Goal: Task Accomplishment & Management: Use online tool/utility

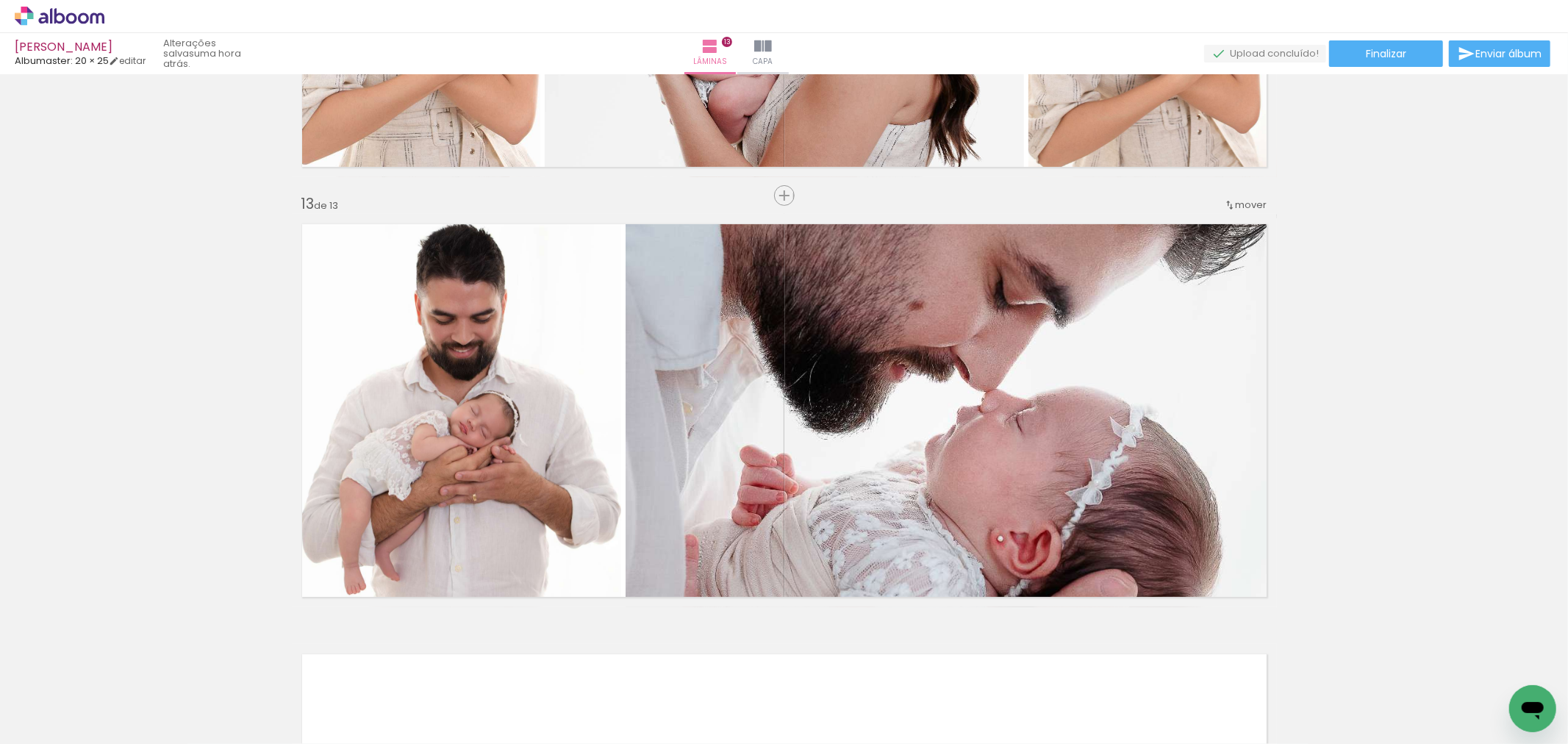
scroll to position [0, 2452]
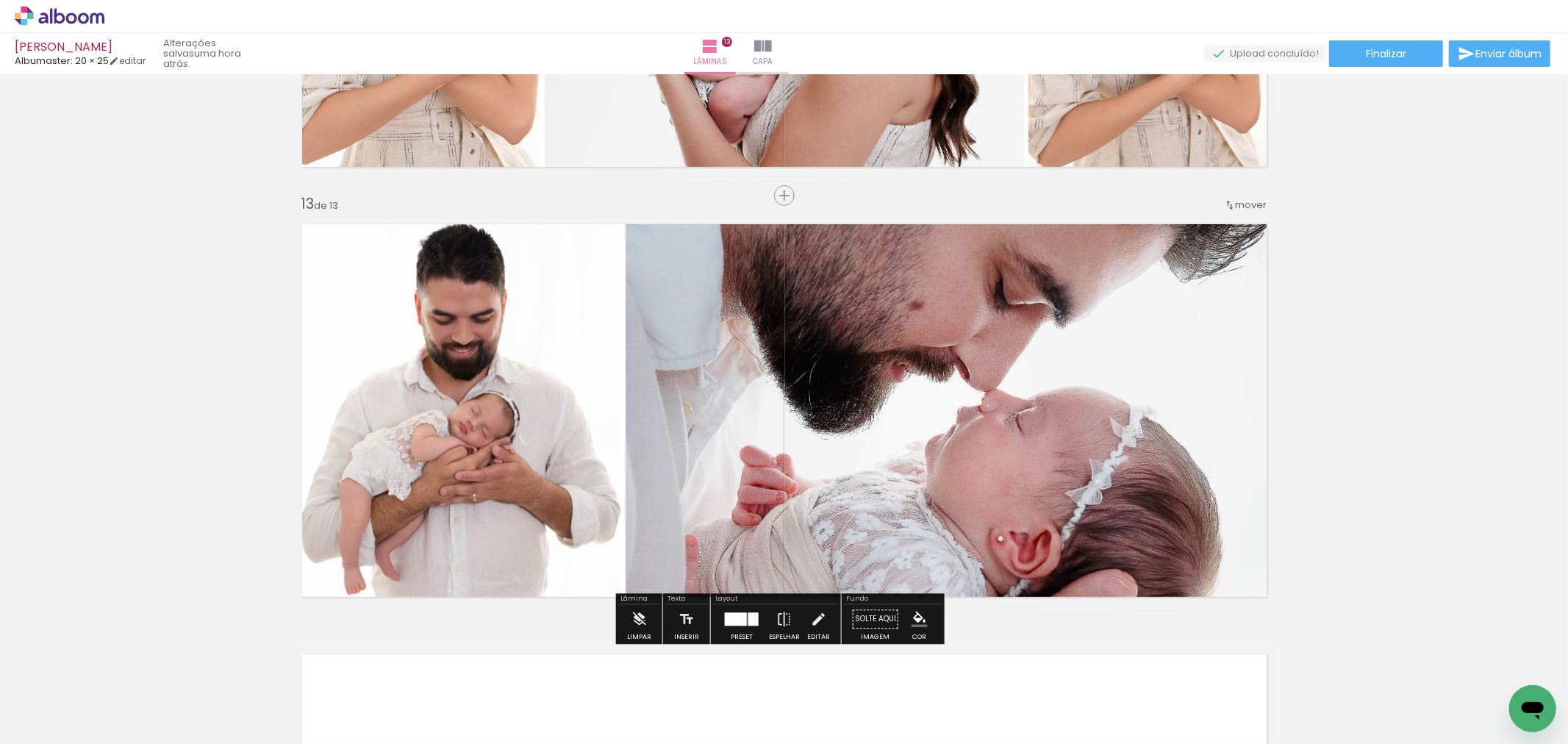
click at [78, 730] on paper-button "Adicionar Fotos" at bounding box center [46, 725] width 72 height 23
click at [0, 0] on input "file" at bounding box center [0, 0] width 0 height 0
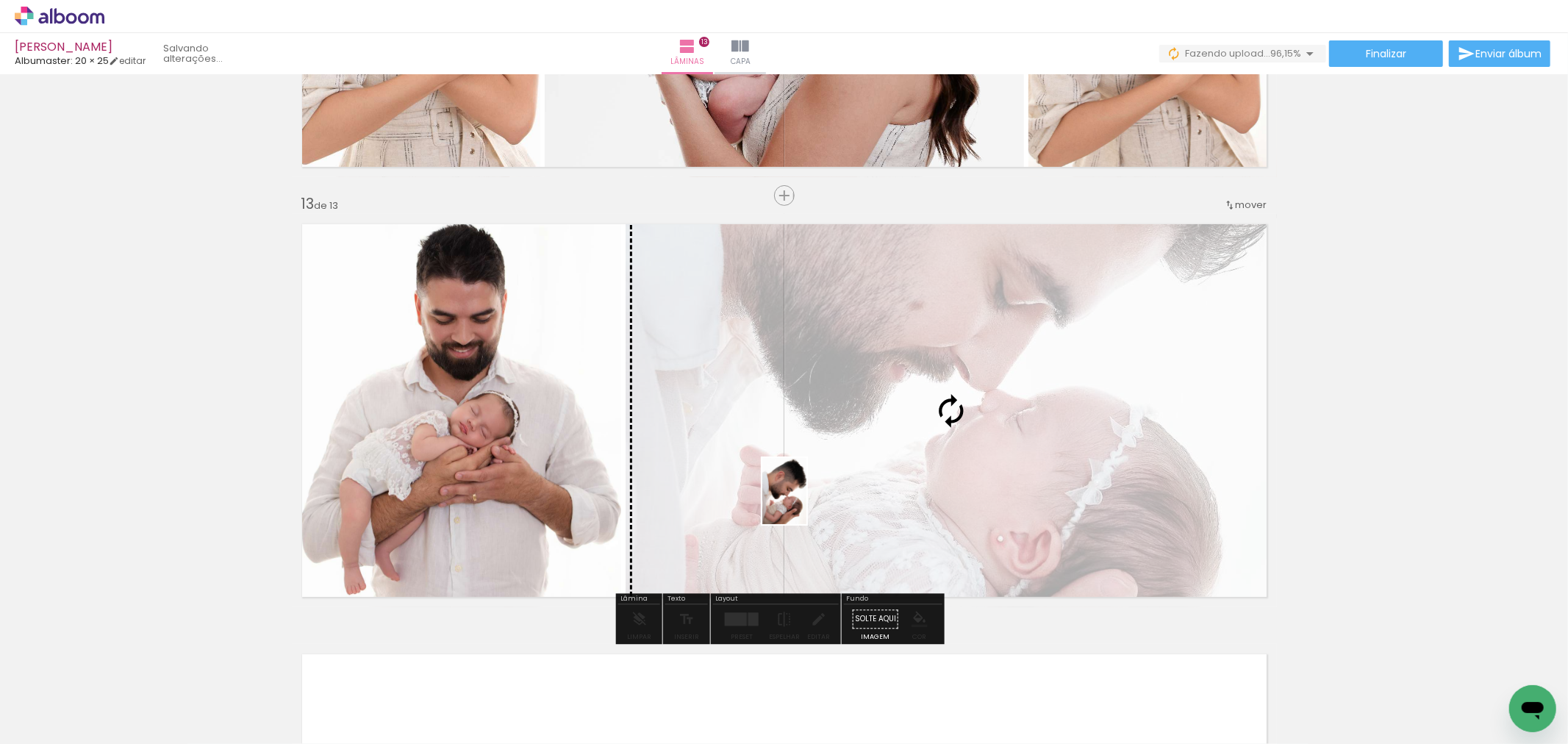
drag, startPoint x: 335, startPoint y: 701, endPoint x: 807, endPoint y: 502, distance: 512.2
click at [807, 502] on quentale-workspace at bounding box center [784, 372] width 1568 height 744
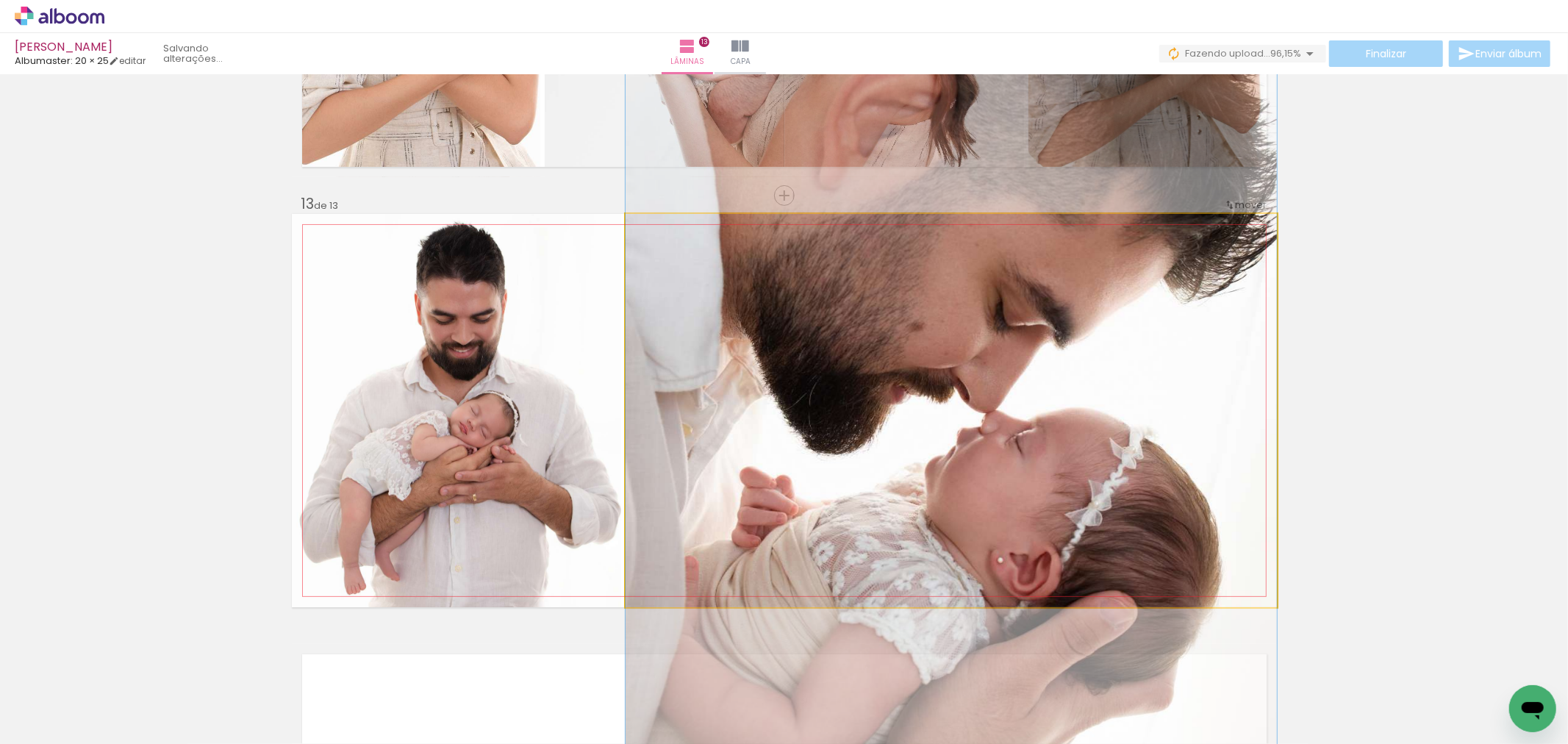
drag, startPoint x: 990, startPoint y: 547, endPoint x: 1001, endPoint y: 473, distance: 74.8
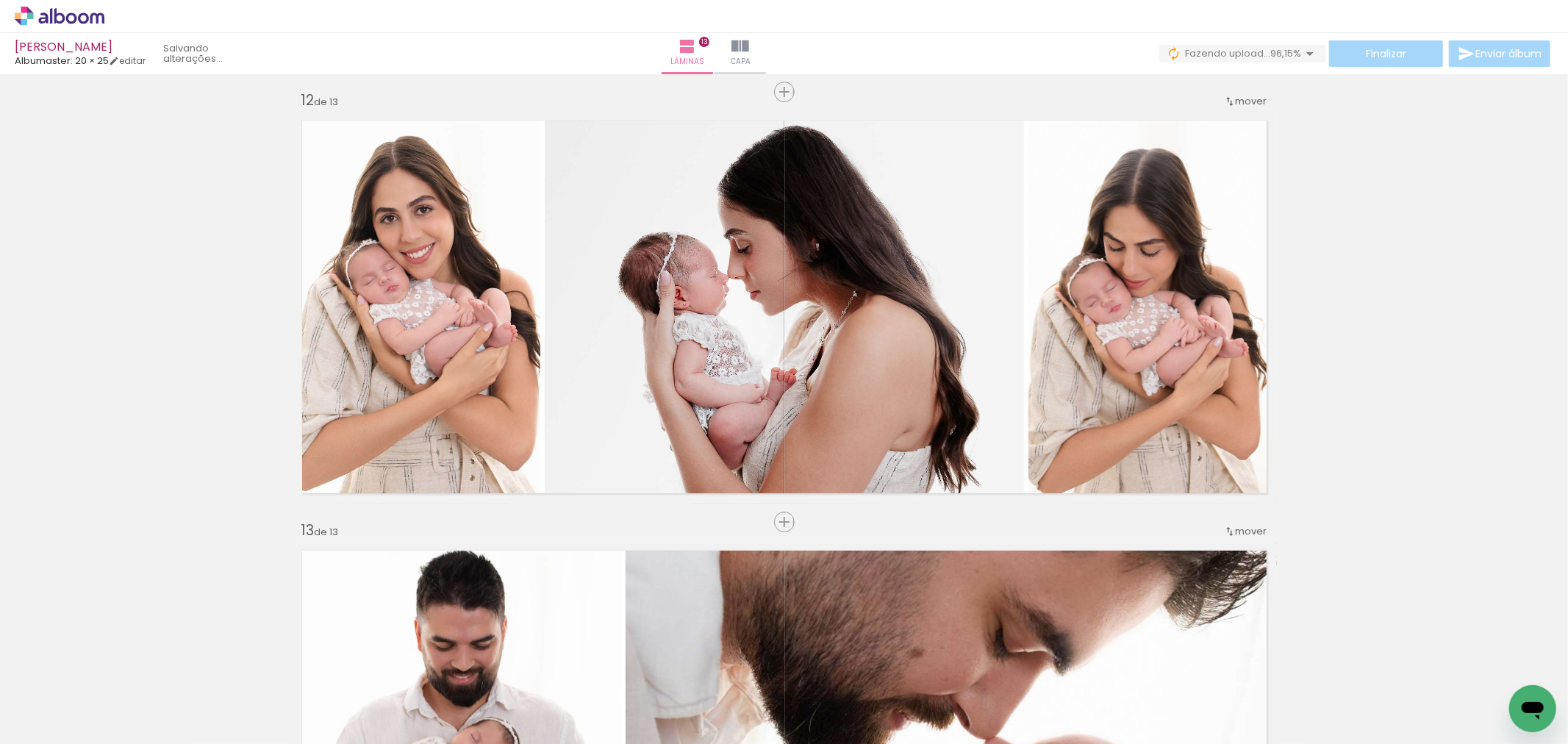
scroll to position [4657, 0]
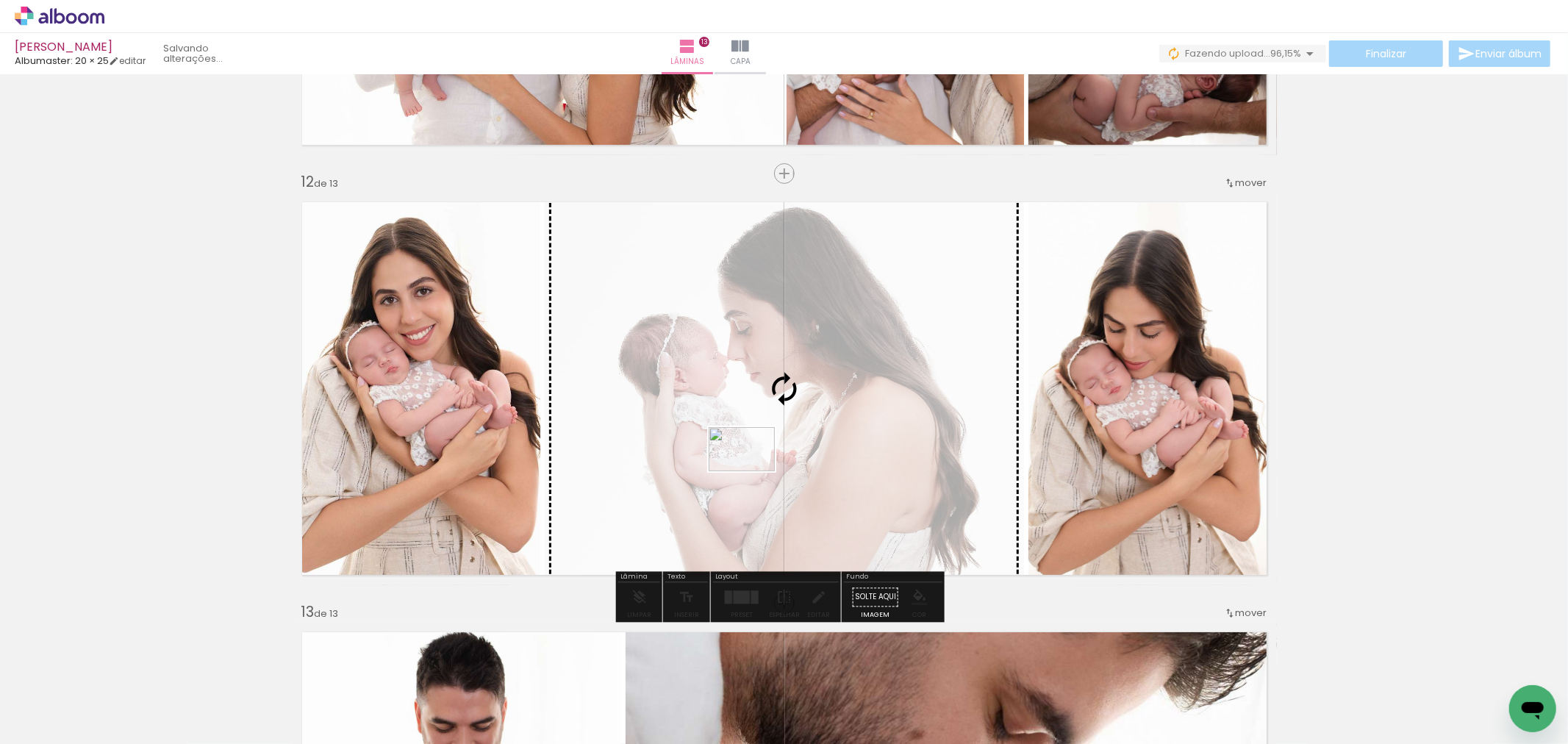
drag, startPoint x: 1244, startPoint y: 711, endPoint x: 753, endPoint y: 472, distance: 546.1
click at [753, 472] on quentale-workspace at bounding box center [784, 372] width 1568 height 744
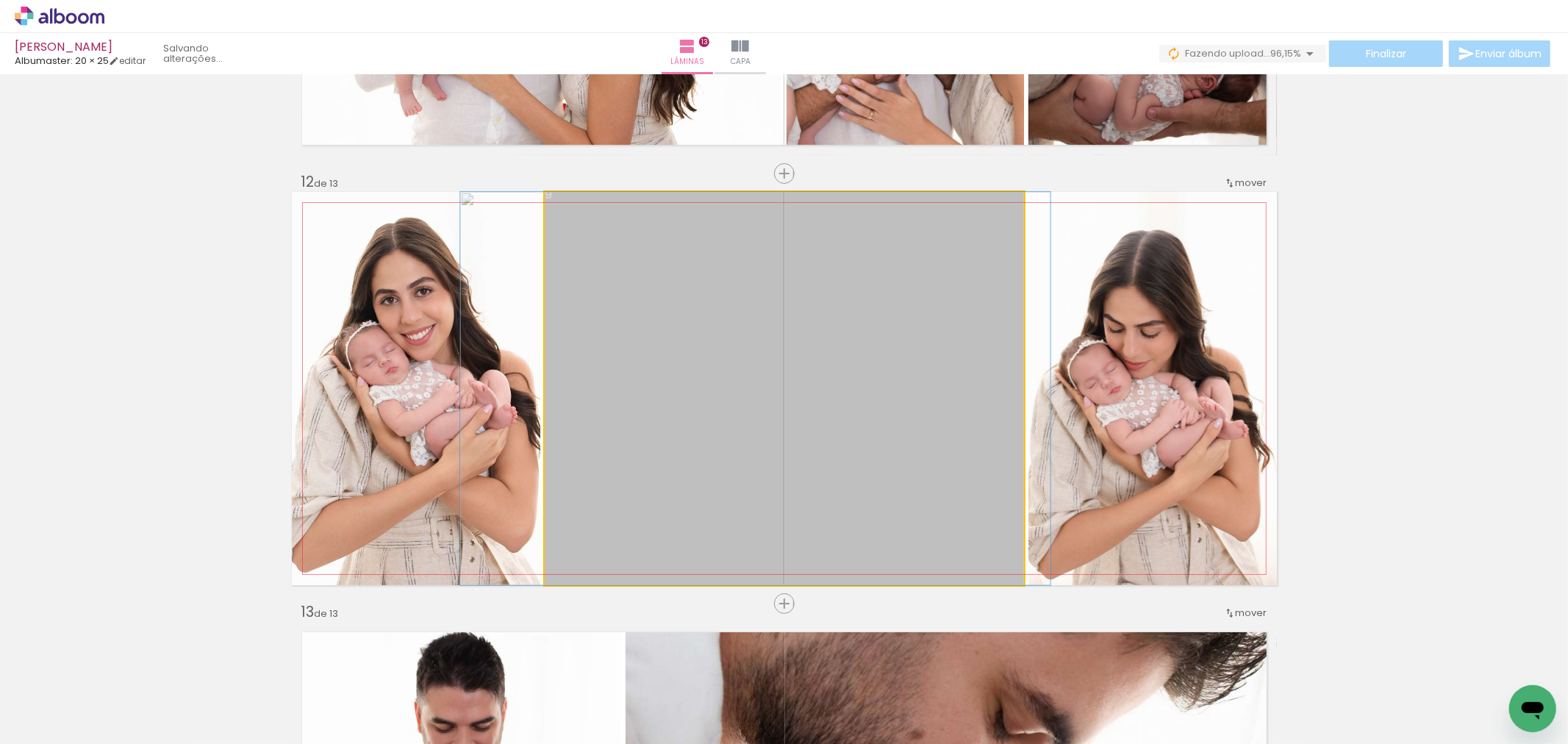
drag, startPoint x: 852, startPoint y: 493, endPoint x: 824, endPoint y: 486, distance: 28.9
drag, startPoint x: 883, startPoint y: 499, endPoint x: 868, endPoint y: 495, distance: 15.5
drag, startPoint x: 883, startPoint y: 506, endPoint x: 892, endPoint y: 509, distance: 9.5
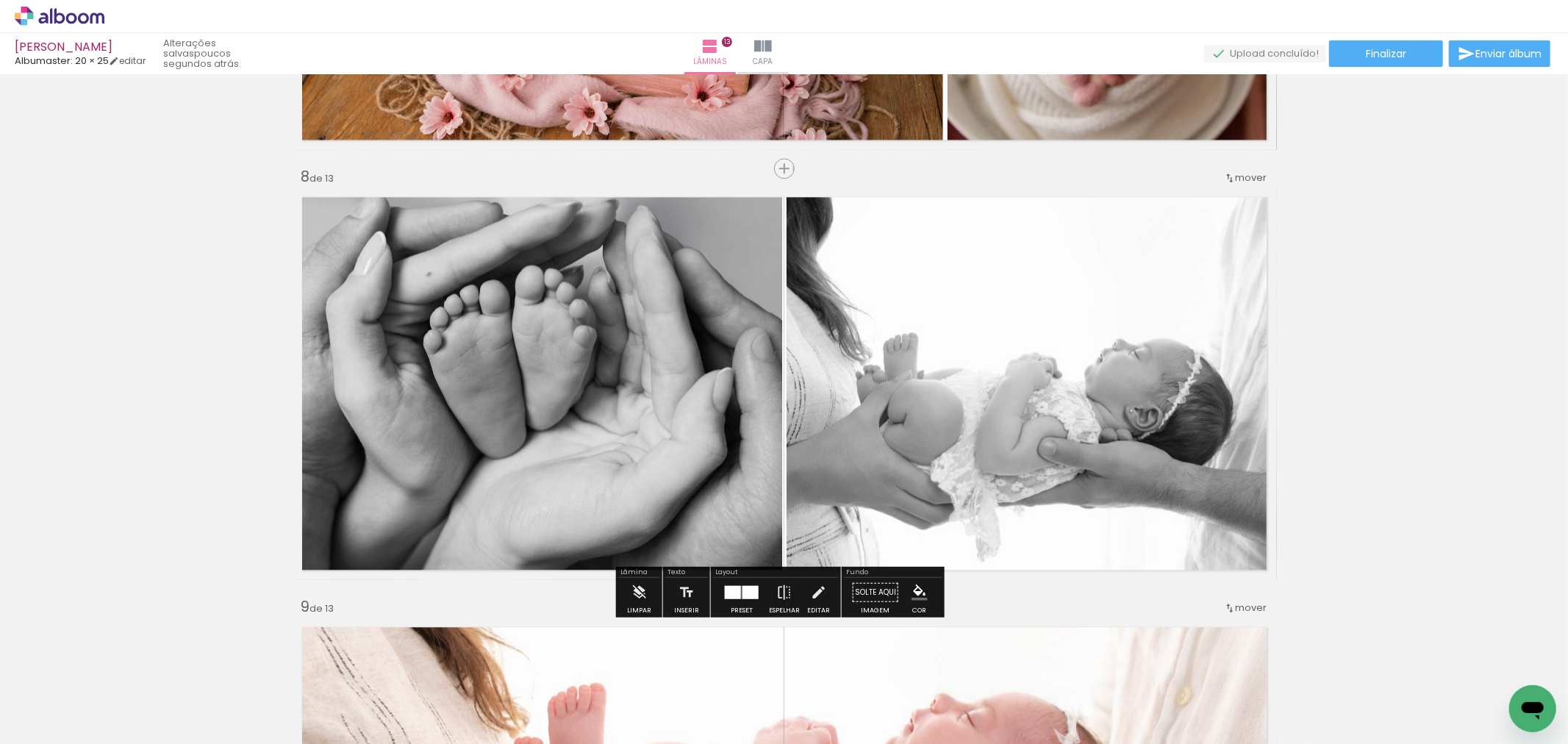
scroll to position [2614, 0]
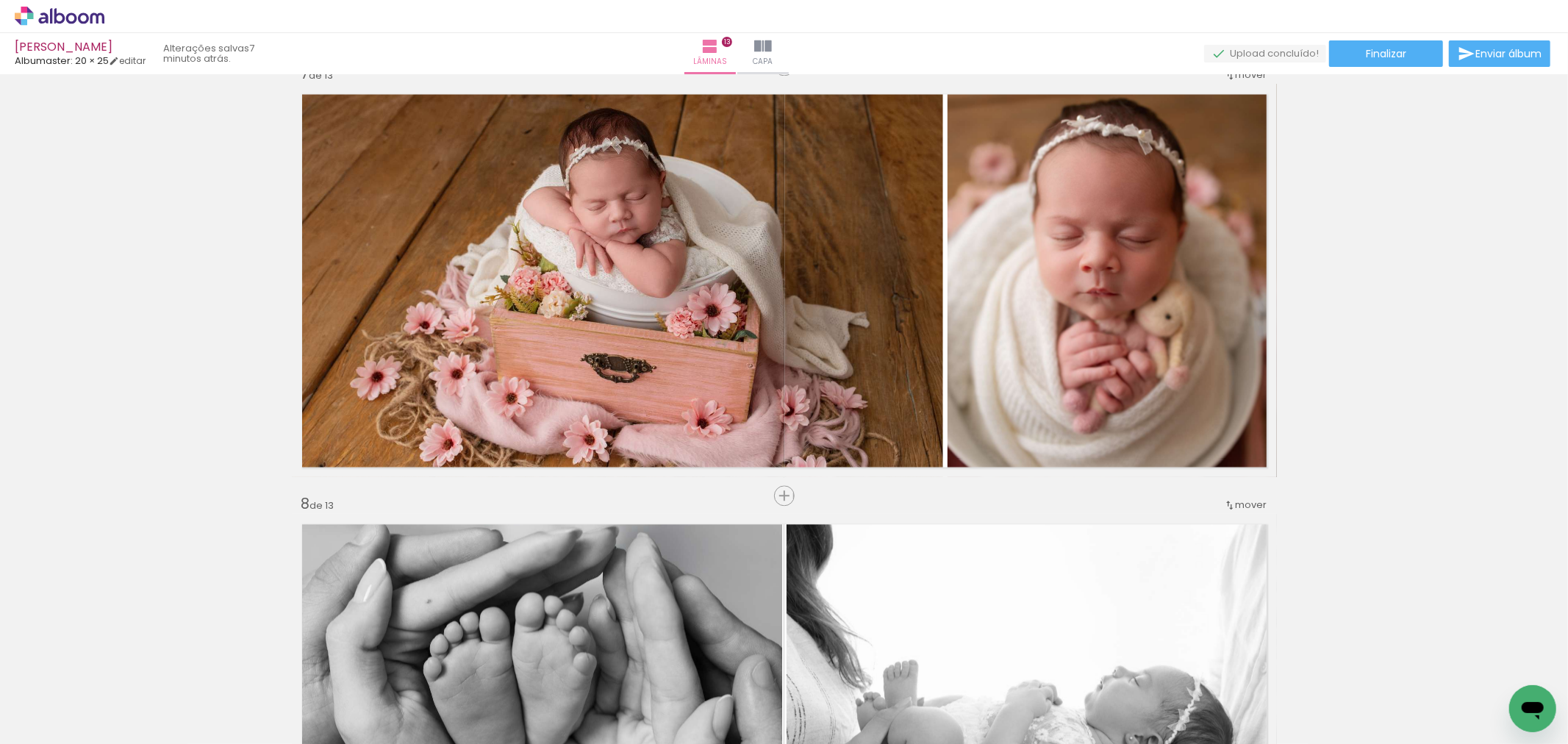
scroll to position [0, 2839]
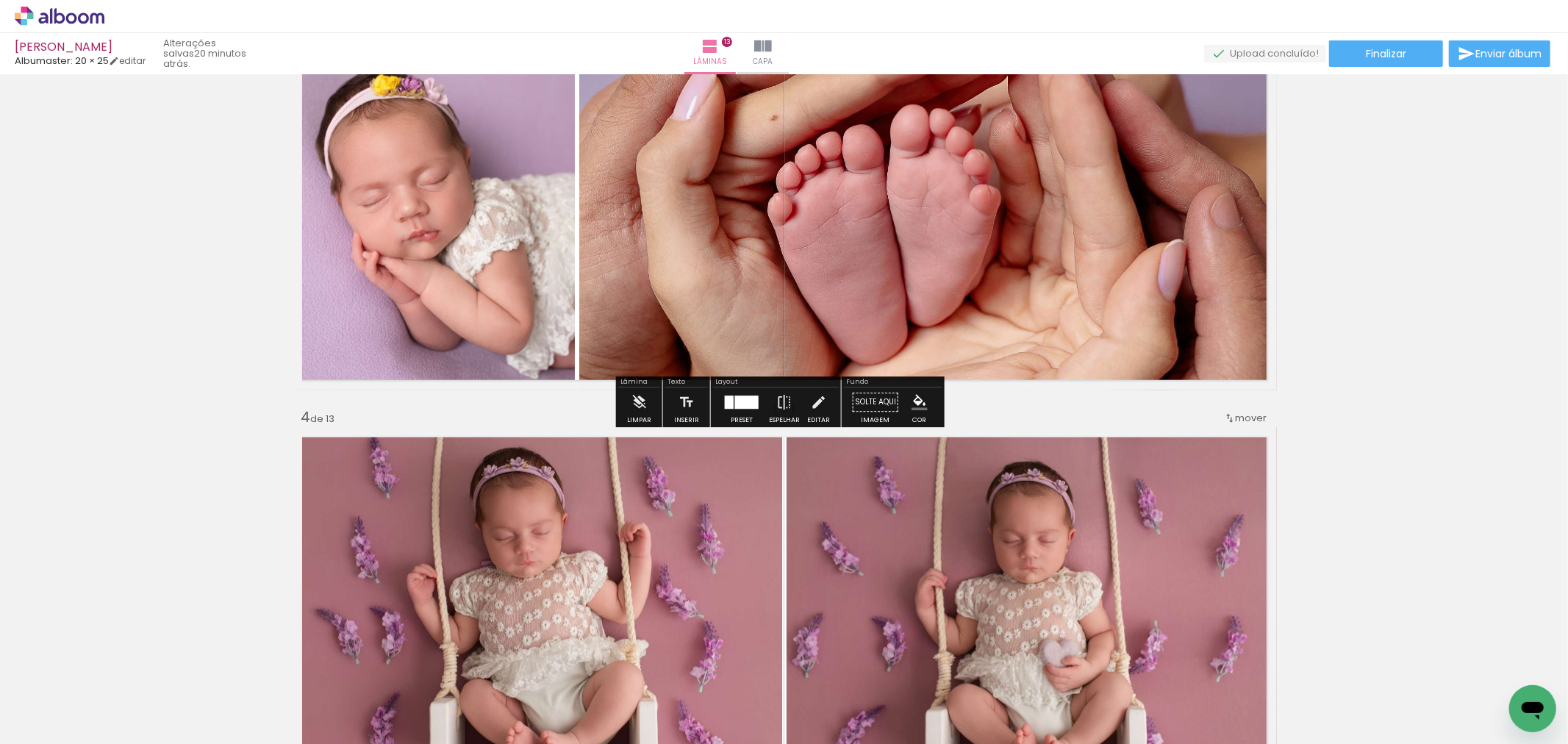
scroll to position [899, 0]
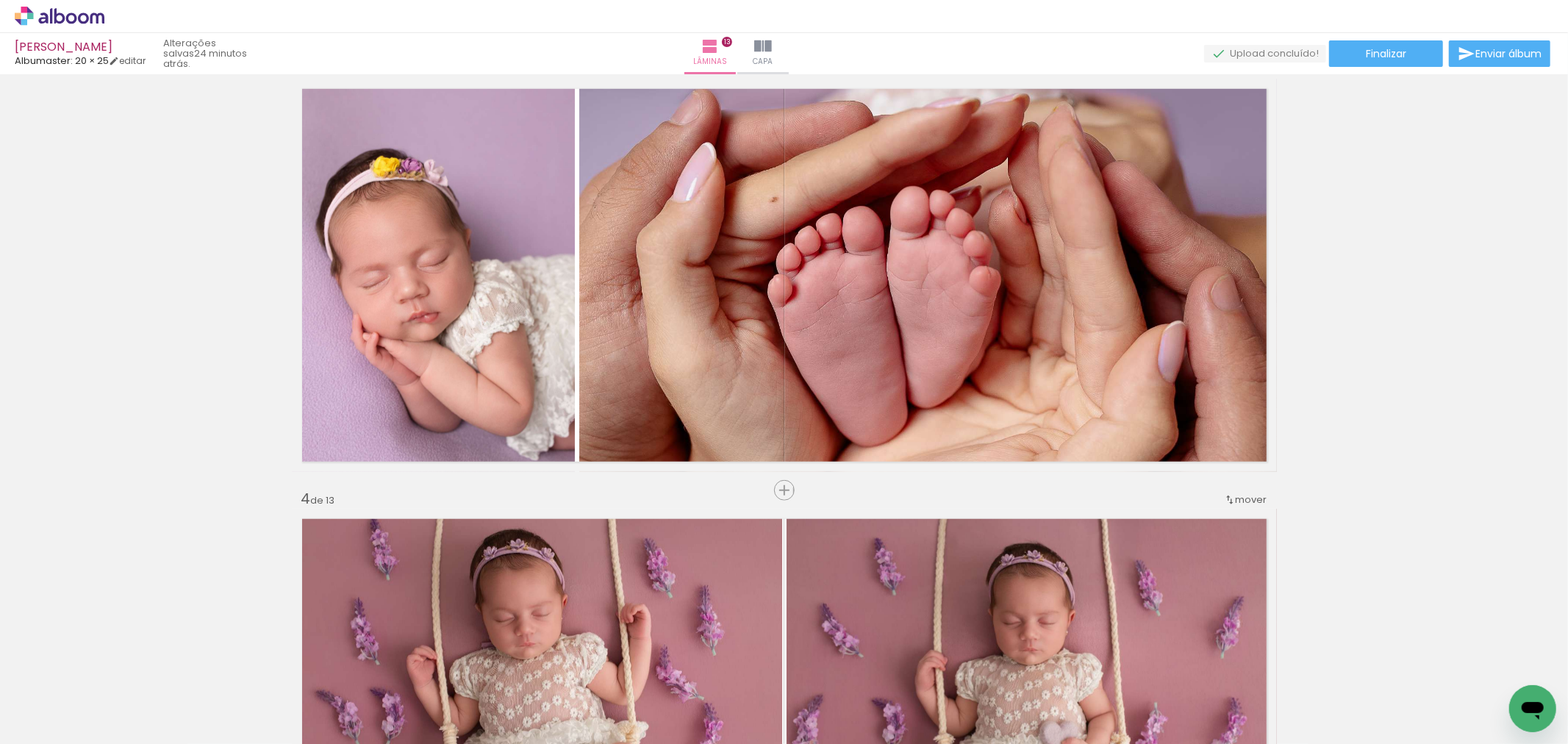
scroll to position [0, 2839]
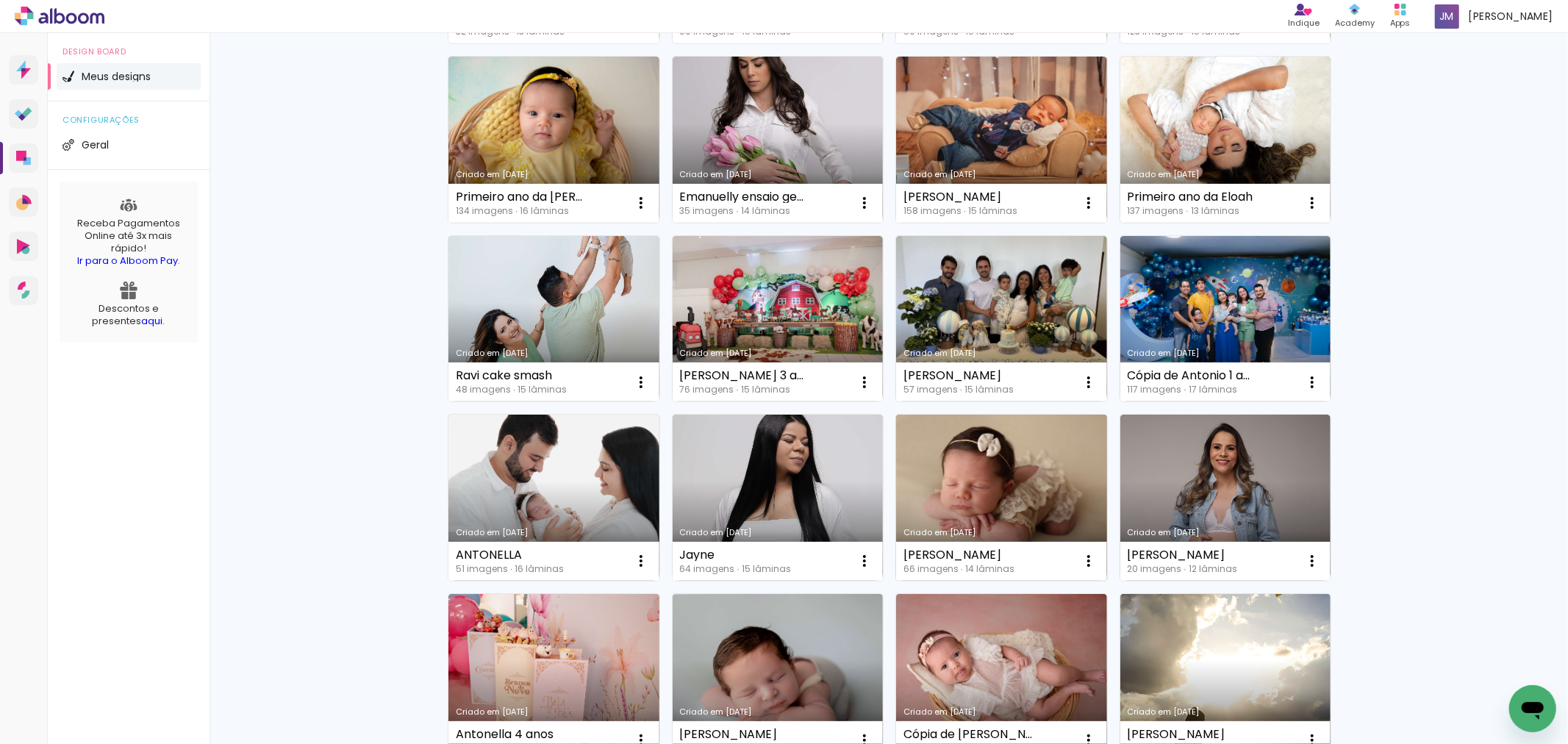
scroll to position [245, 0]
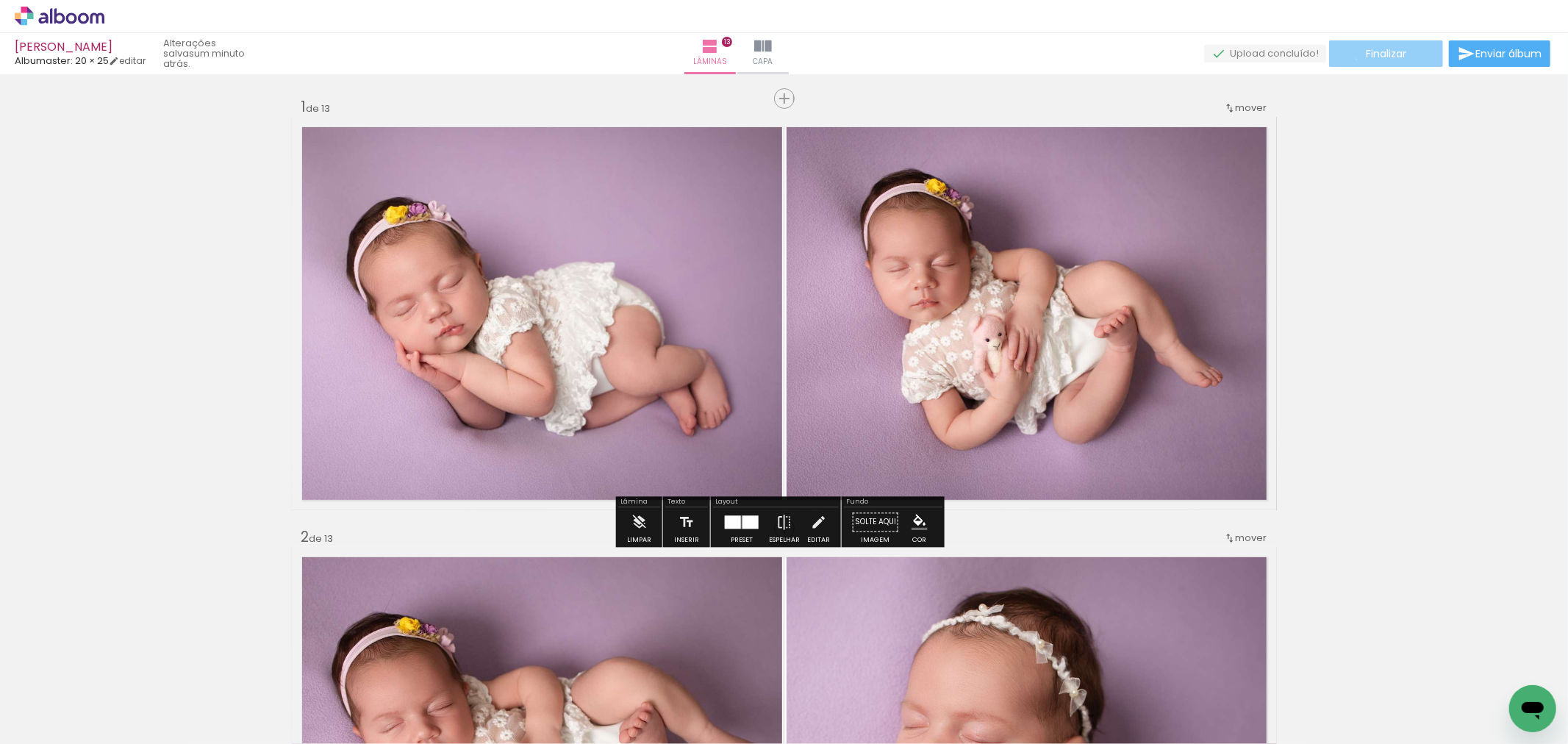
click at [1351, 57] on paper-button "Finalizar" at bounding box center [1386, 53] width 114 height 26
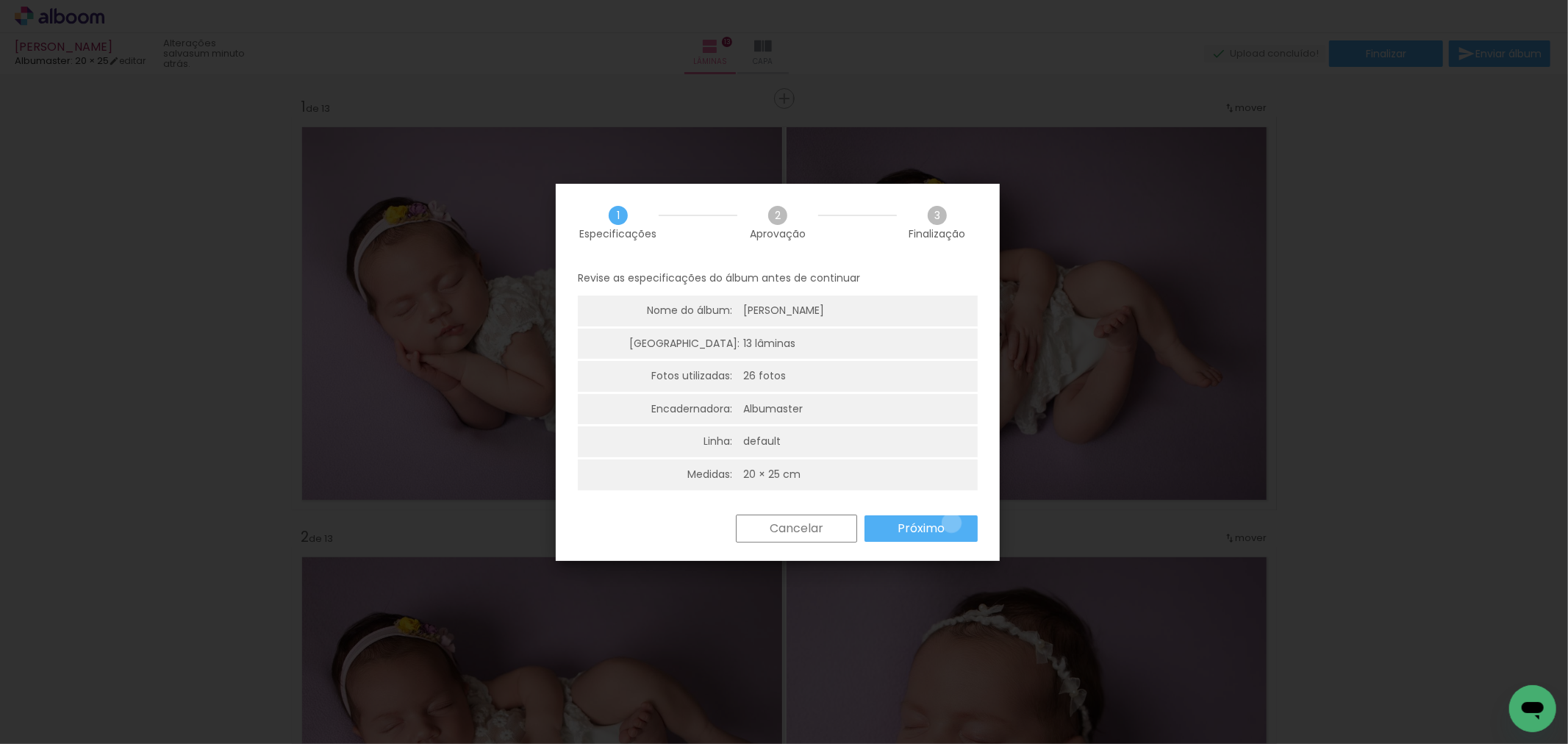
click at [952, 523] on paper-button "Próximo" at bounding box center [921, 528] width 113 height 26
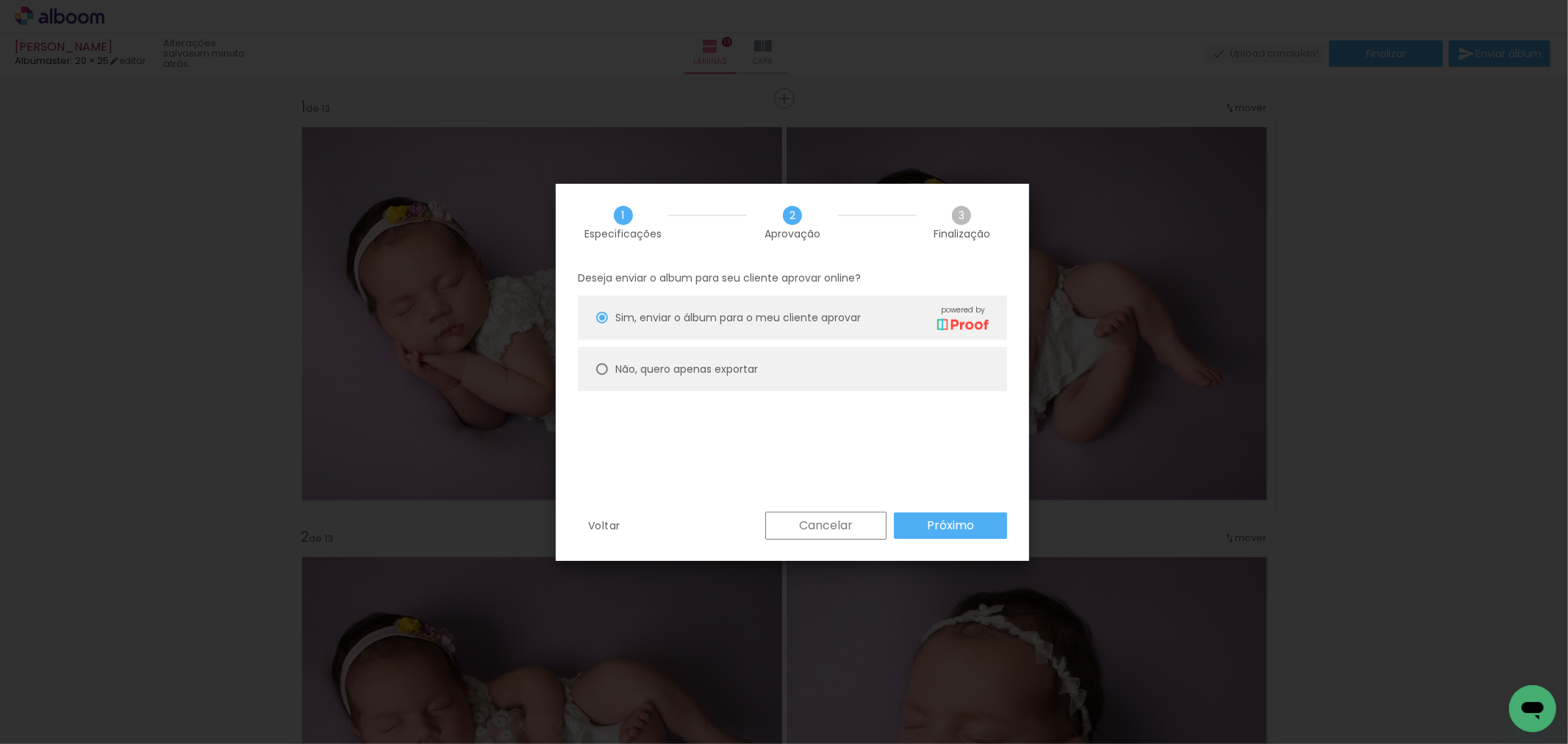
click at [0, 0] on slot "Próximo" at bounding box center [0, 0] width 0 height 0
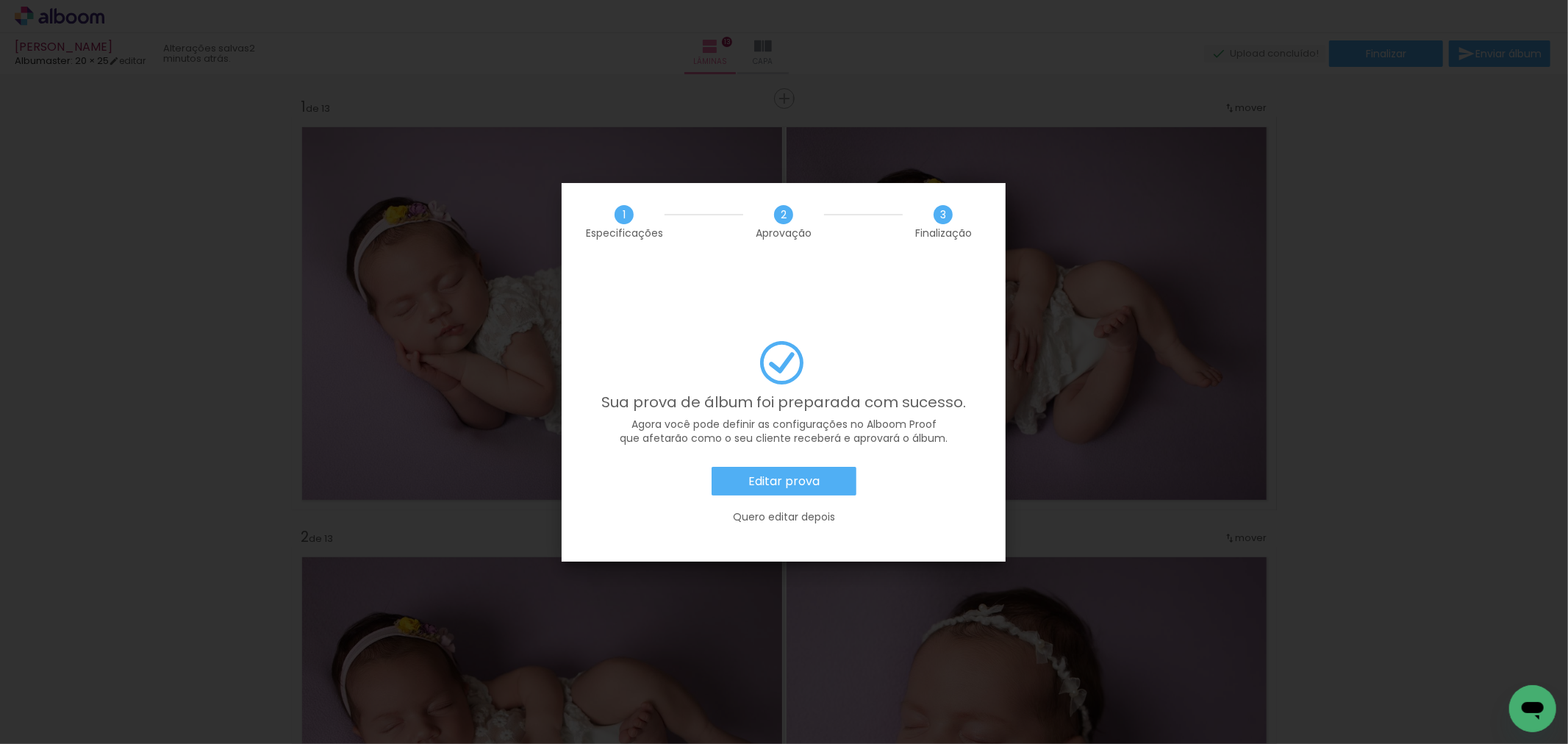
click at [0, 0] on slot "Editar prova" at bounding box center [0, 0] width 0 height 0
